Goal: Task Accomplishment & Management: Use online tool/utility

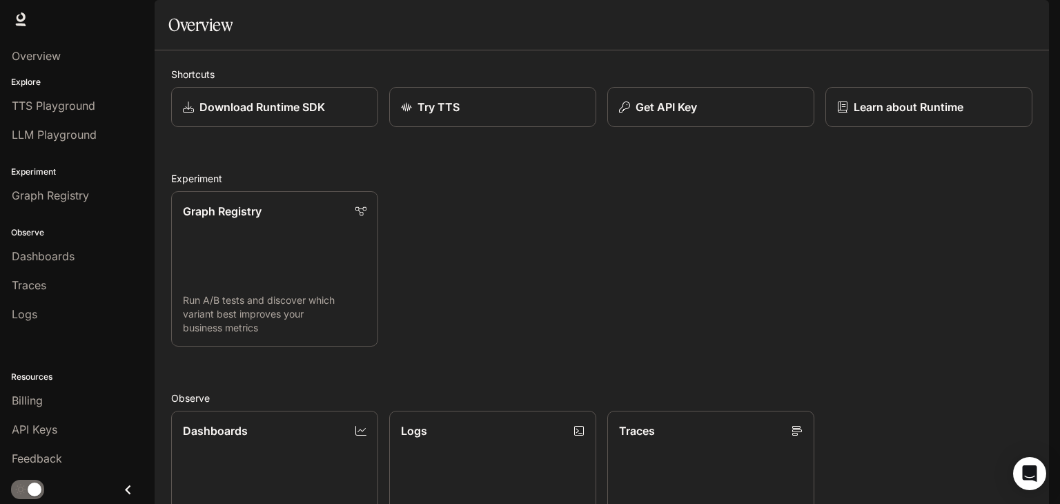
scroll to position [342, 0]
click at [907, 400] on div "Dashboards View and analyze your workspace metrics Logs Search and filter syste…" at bounding box center [596, 483] width 873 height 166
click at [884, 18] on span "Runtime" at bounding box center [899, 19] width 39 height 17
click at [1022, 483] on div "Open Intercom Messenger" at bounding box center [1030, 474] width 37 height 37
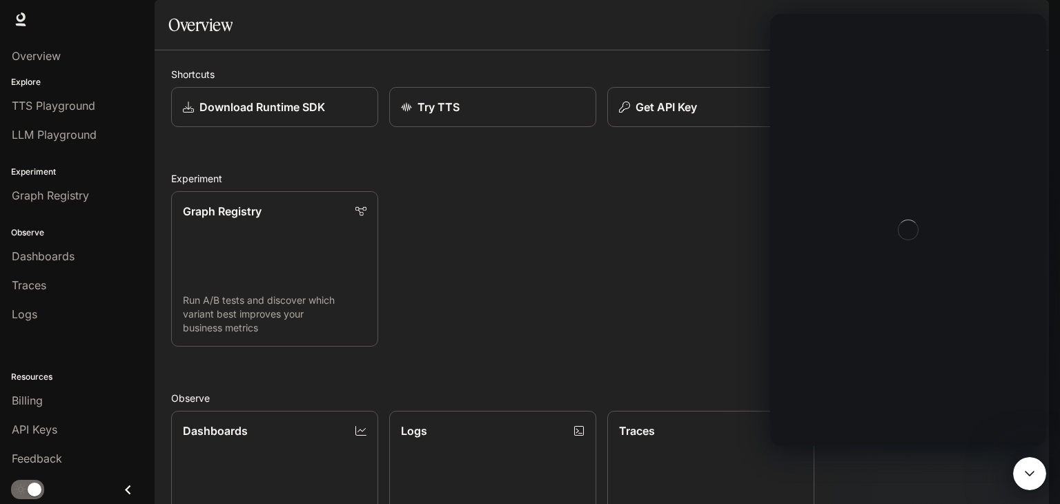
scroll to position [0, 0]
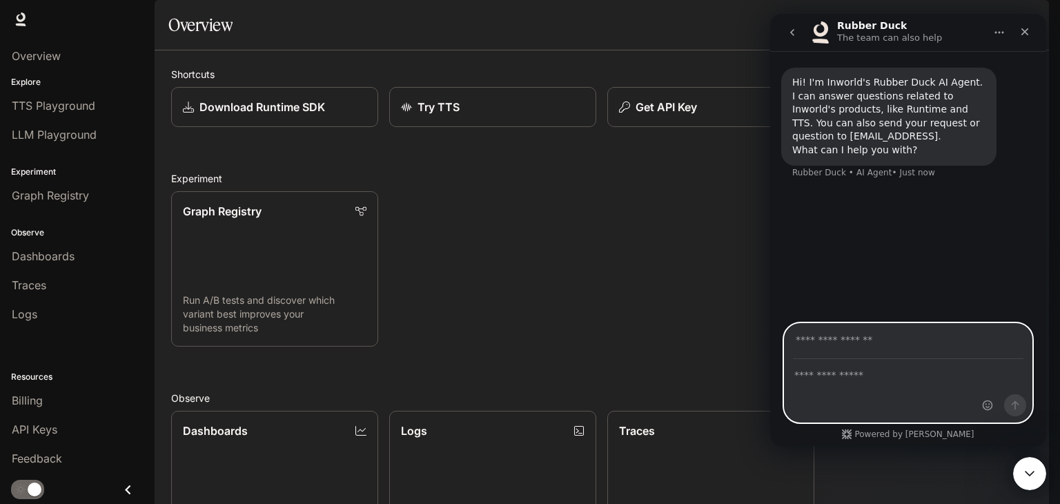
click at [884, 376] on textarea "Ask a question…" at bounding box center [908, 371] width 247 height 23
type textarea "**********"
click at [933, 354] on input "Your email" at bounding box center [908, 341] width 231 height 35
type input "**********"
click at [1017, 414] on button "Send a message…" at bounding box center [1016, 405] width 22 height 22
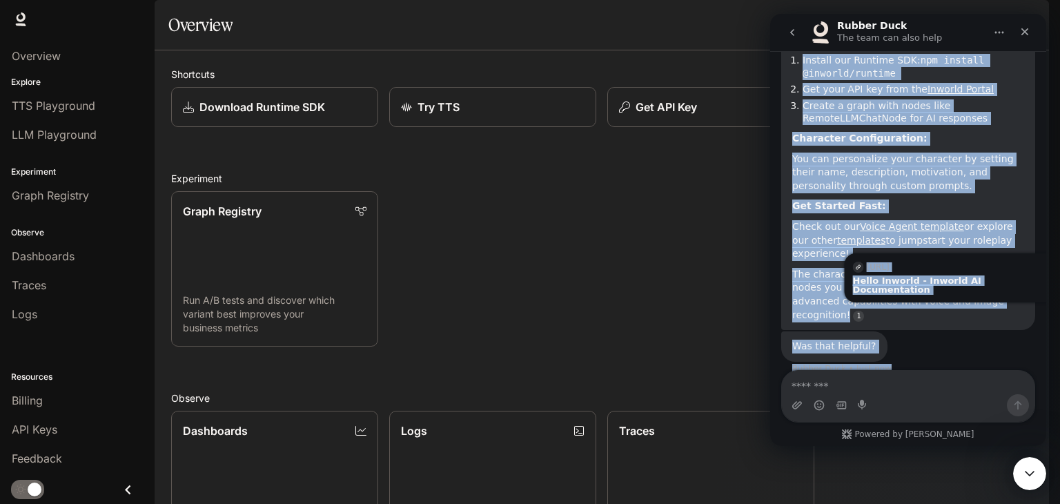
scroll to position [233, 0]
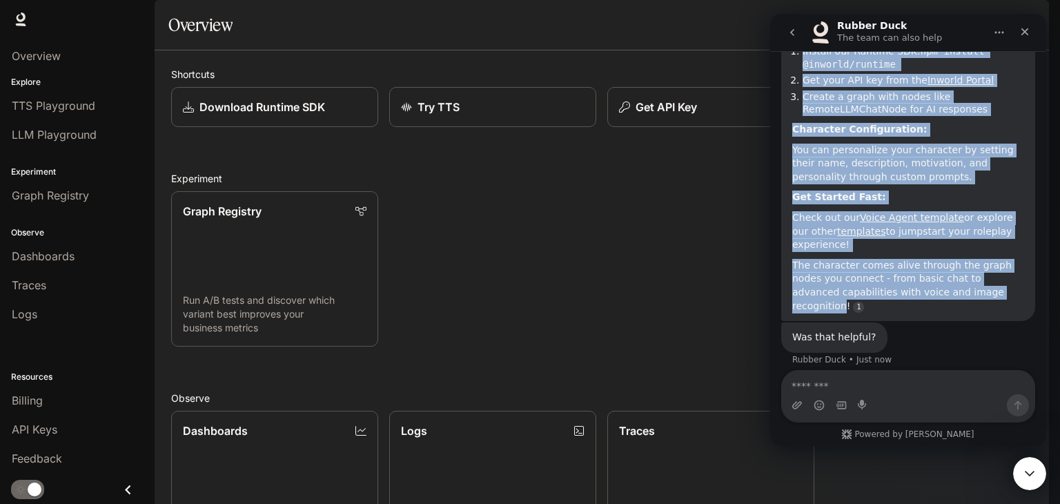
drag, startPoint x: 787, startPoint y: 68, endPoint x: 986, endPoint y: 289, distance: 297.7
click at [986, 289] on div "To roleplay with a character, you'll need to create an AI agent using our Runti…" at bounding box center [909, 151] width 254 height 339
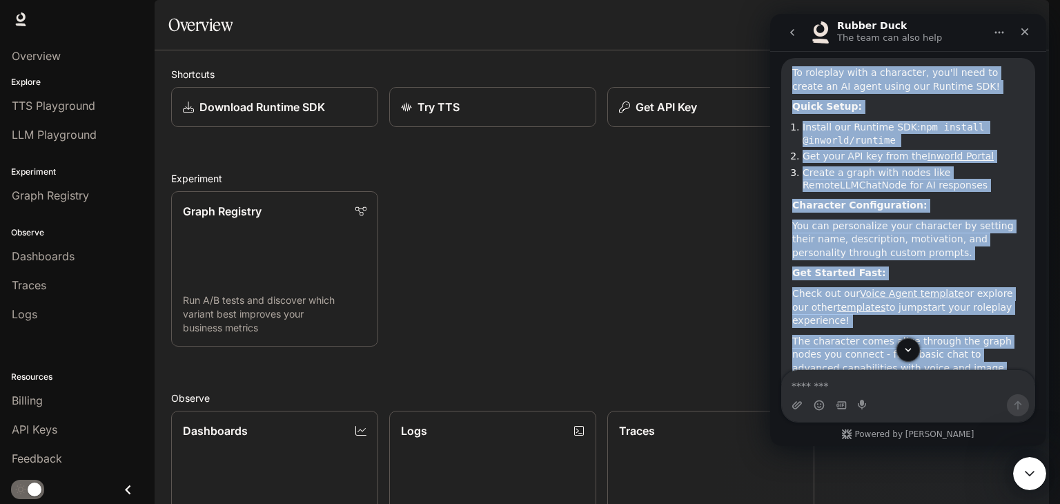
copy div "To roleplay with a character, you'll need to create an AI agent using our Runti…"
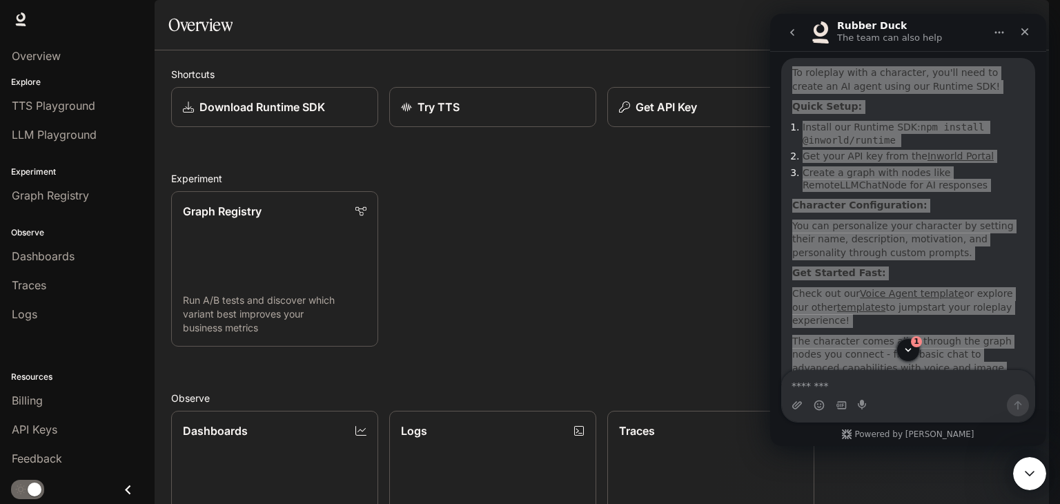
click at [30, 436] on span "API Keys" at bounding box center [35, 429] width 46 height 17
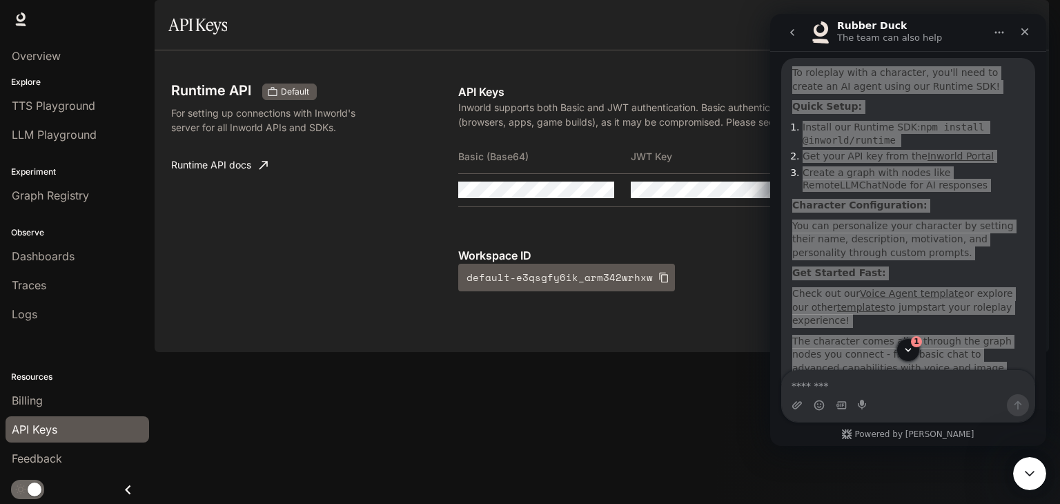
click at [429, 352] on div "Runtime API Default For setting up connections with Inworld's server for all In…" at bounding box center [602, 201] width 895 height 302
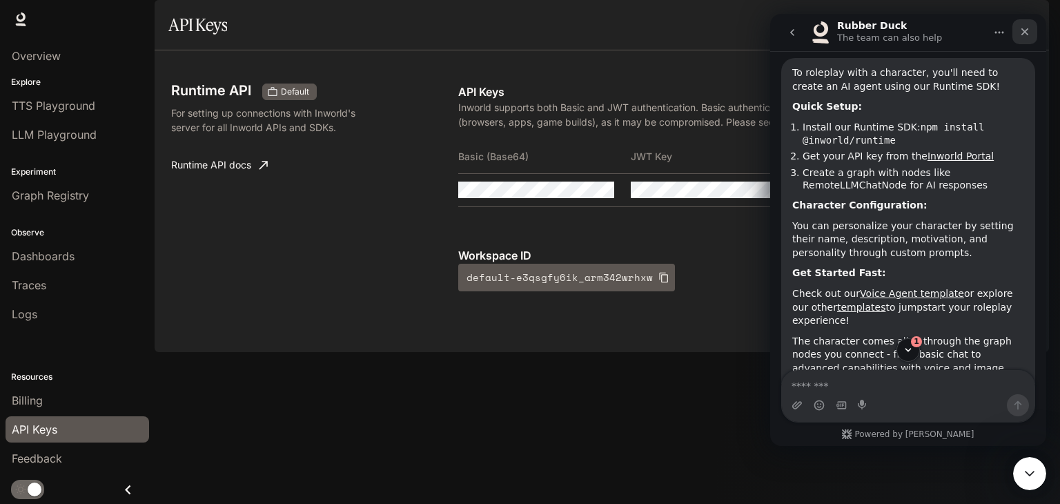
click at [1014, 32] on div "Close" at bounding box center [1025, 31] width 25 height 25
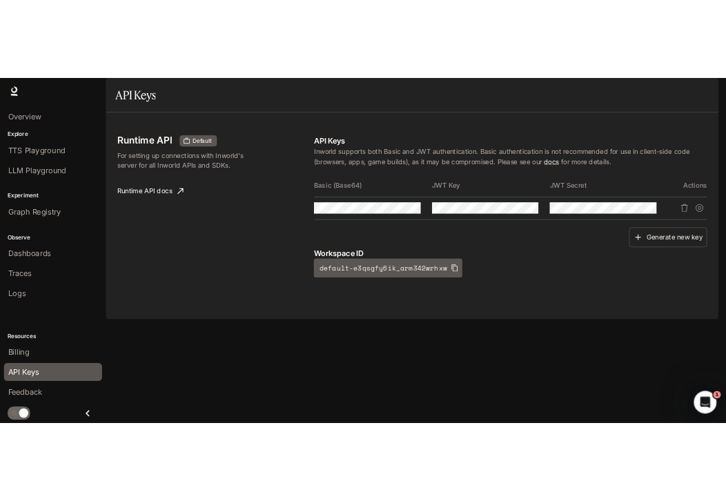
scroll to position [319, 0]
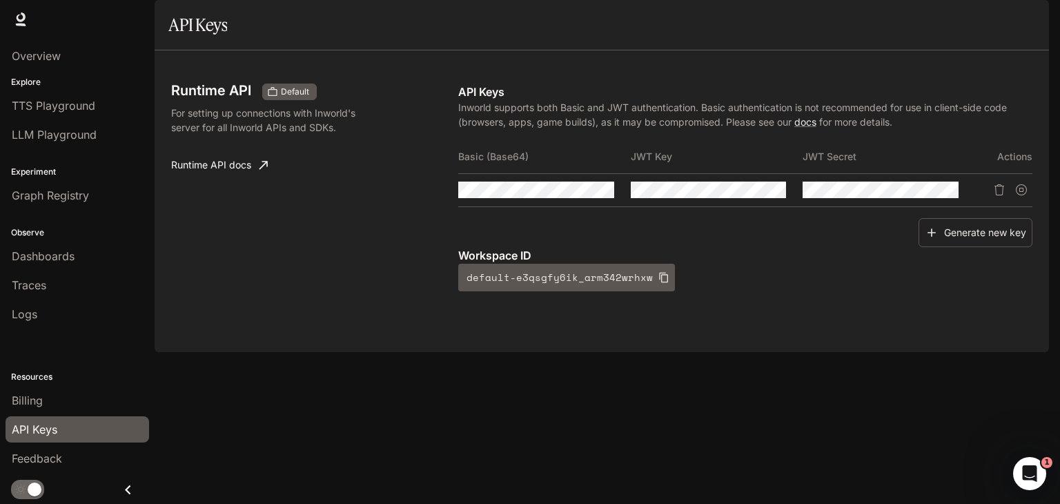
click at [492, 173] on th "Basic (Base64)" at bounding box center [544, 156] width 173 height 33
copy th "Basic (Base64)"
click at [605, 195] on icon "Copy Basic (Base64)" at bounding box center [602, 189] width 11 height 11
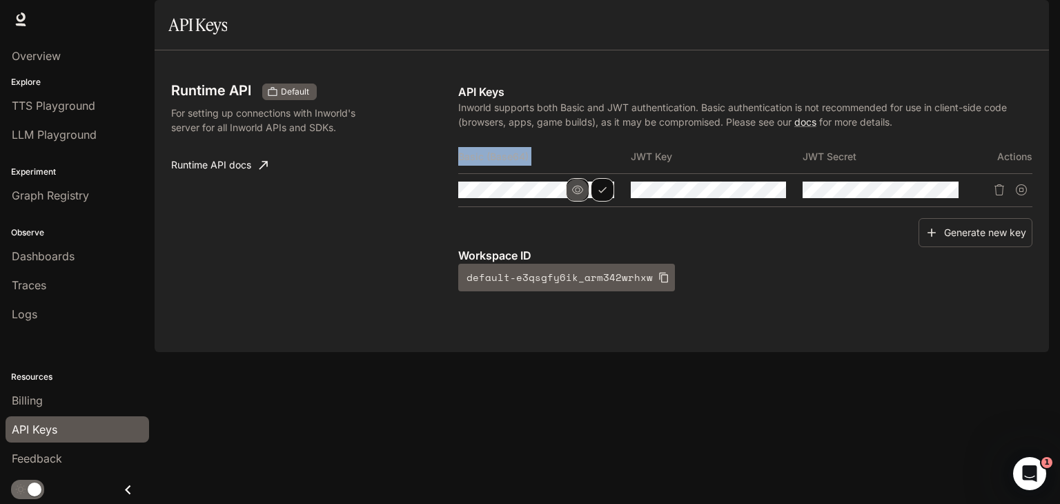
click at [573, 195] on icon "button" at bounding box center [577, 189] width 11 height 11
click at [656, 173] on th "JWT Key" at bounding box center [717, 156] width 173 height 33
copy th "JWT Key"
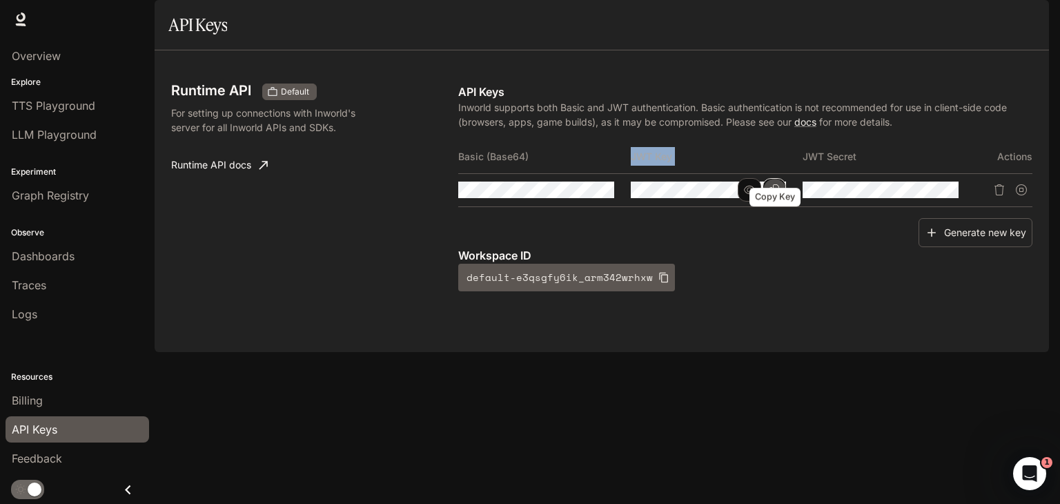
click at [777, 195] on icon "Copy Key" at bounding box center [774, 189] width 11 height 11
click at [836, 173] on th "JWT Secret" at bounding box center [889, 156] width 173 height 33
copy th "JWT Secret"
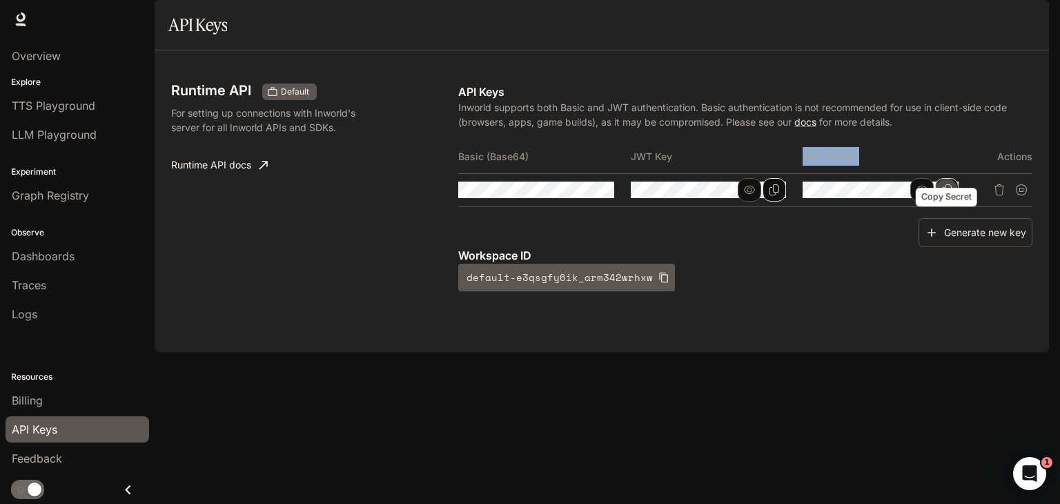
click at [949, 195] on icon "Copy Secret" at bounding box center [947, 189] width 10 height 11
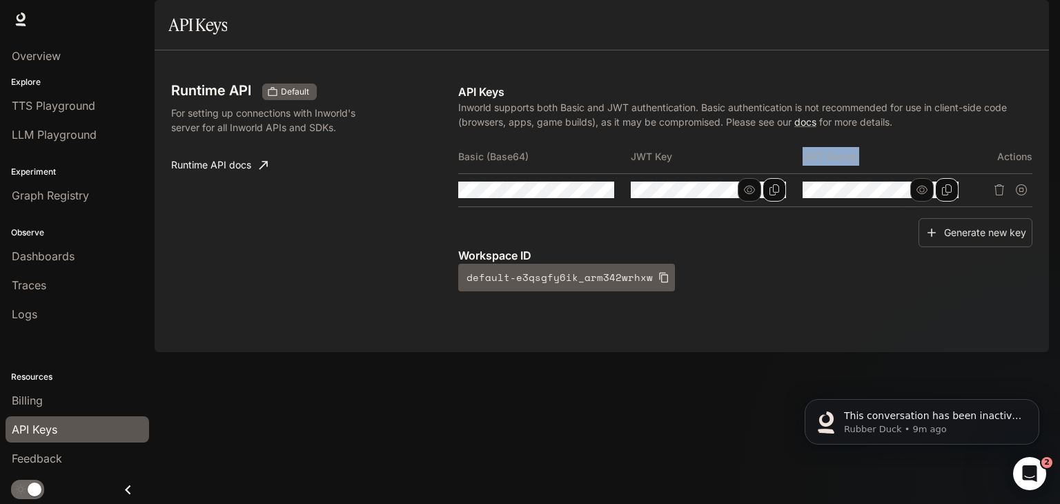
scroll to position [405, 0]
